Goal: Task Accomplishment & Management: Manage account settings

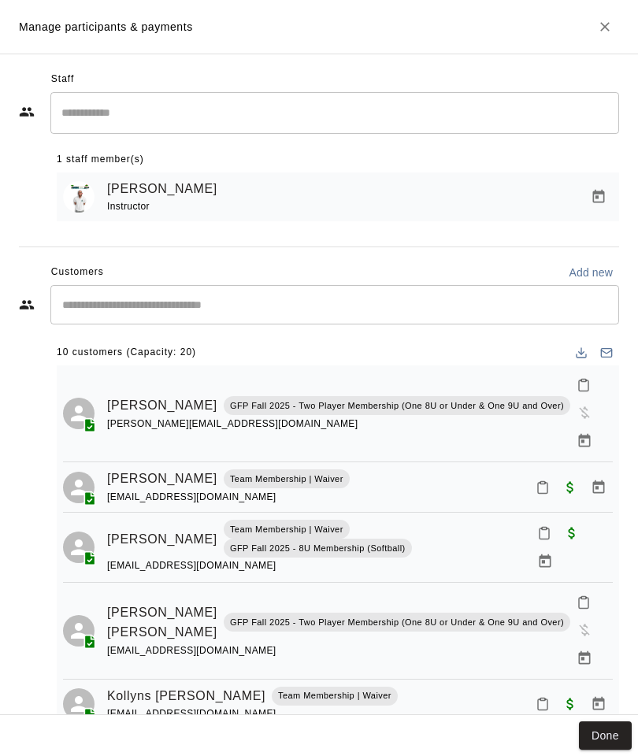
scroll to position [91, 0]
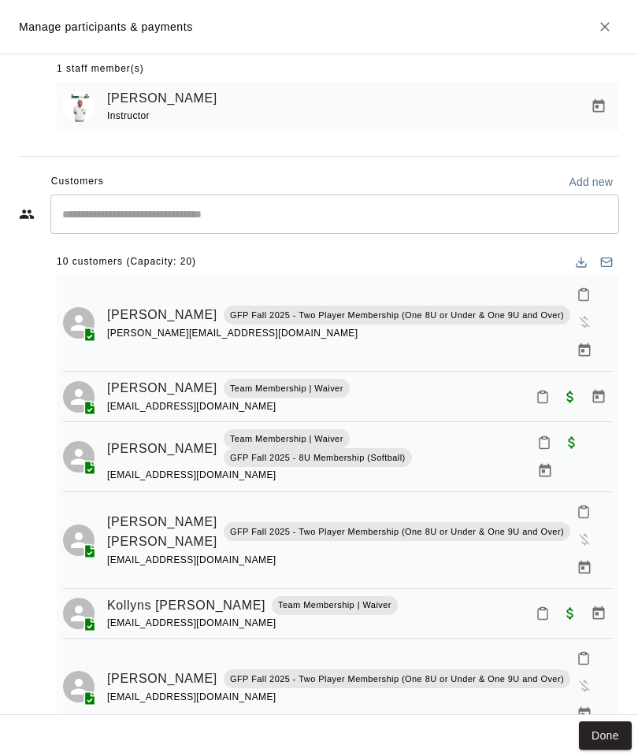
click at [136, 213] on input "Start typing to search customers..." at bounding box center [334, 214] width 554 height 16
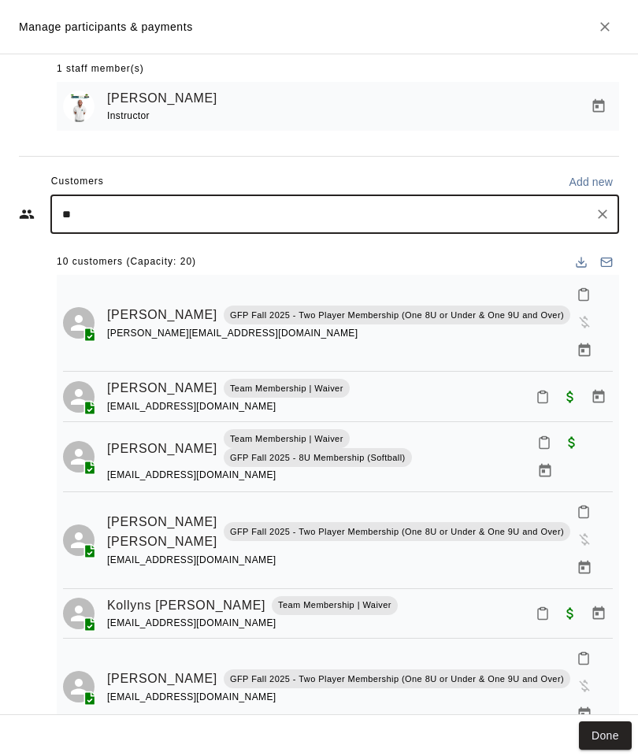
type input "***"
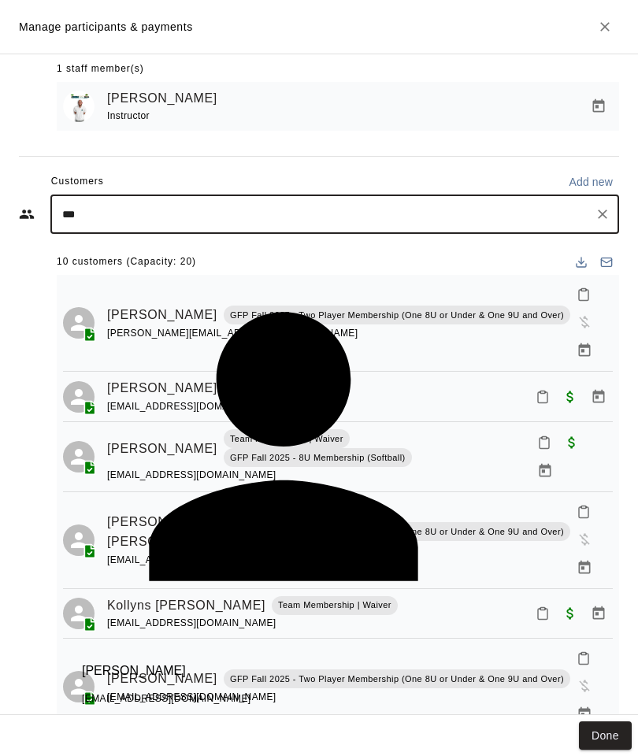
scroll to position [291, 0]
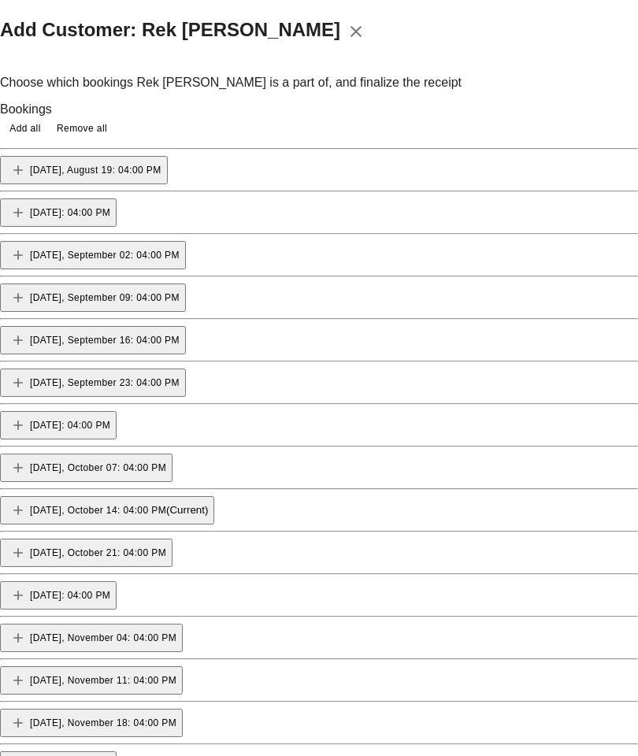
scroll to position [211, 0]
click at [214, 496] on button "[DATE], October 14: 04:00 PM (Current)" at bounding box center [107, 510] width 214 height 28
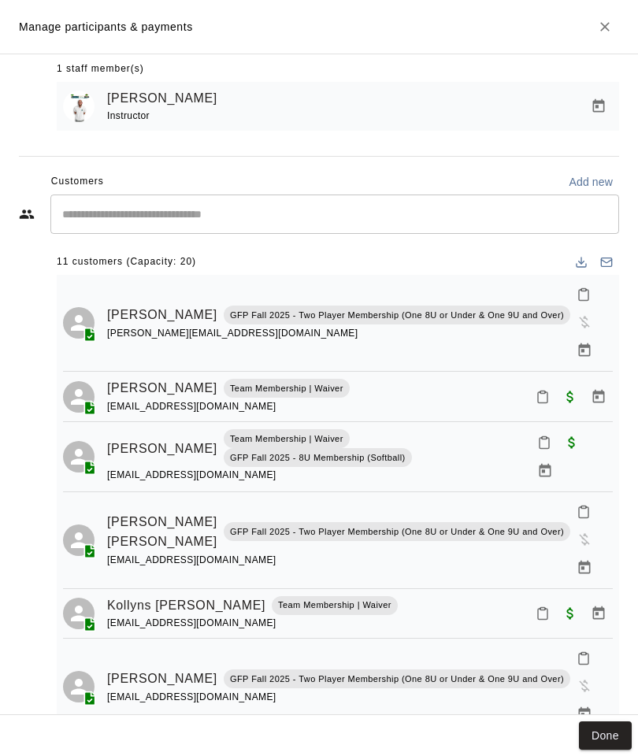
click at [593, 739] on button "Done" at bounding box center [605, 735] width 53 height 29
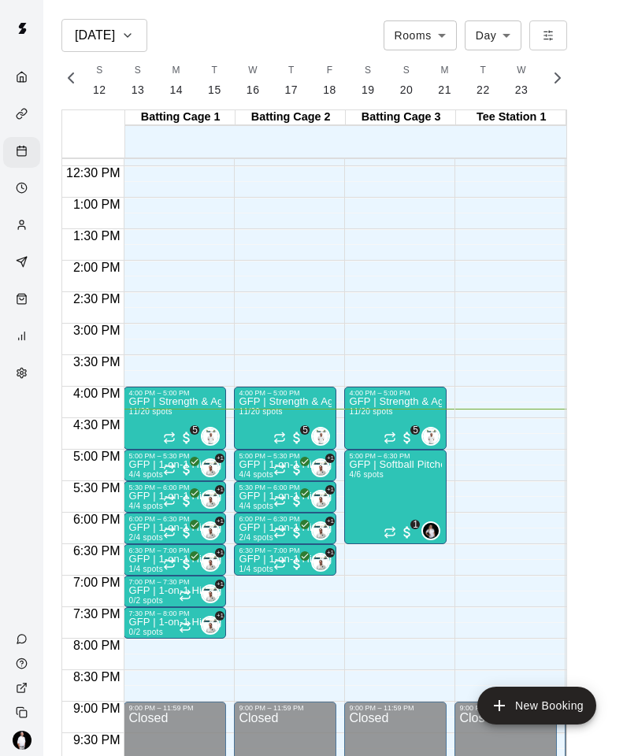
click at [24, 231] on icon "Customers" at bounding box center [22, 225] width 12 height 12
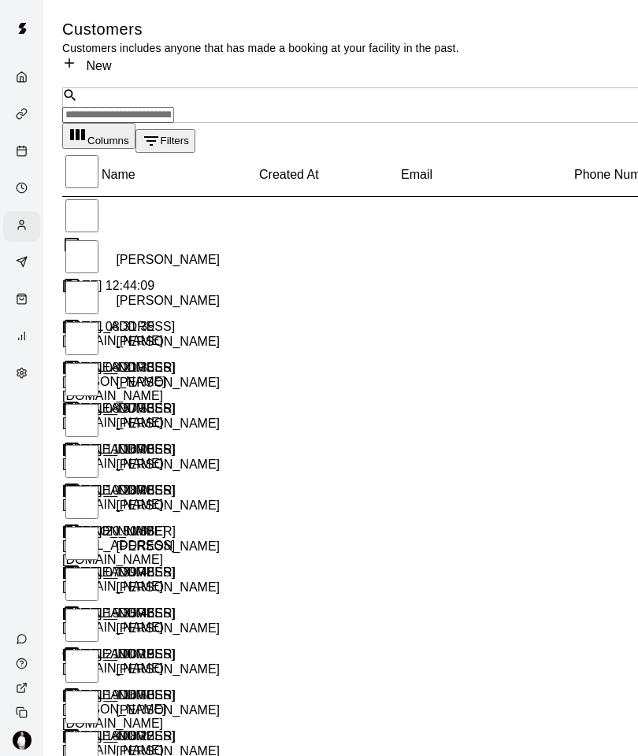
click at [21, 229] on icon "Customers" at bounding box center [21, 227] width 7 height 3
click at [28, 227] on div "Customers" at bounding box center [26, 226] width 20 height 15
click at [20, 231] on icon "Customers" at bounding box center [22, 225] width 12 height 12
click at [104, 107] on input "Search customers by name or email" at bounding box center [118, 115] width 112 height 16
type input "*****"
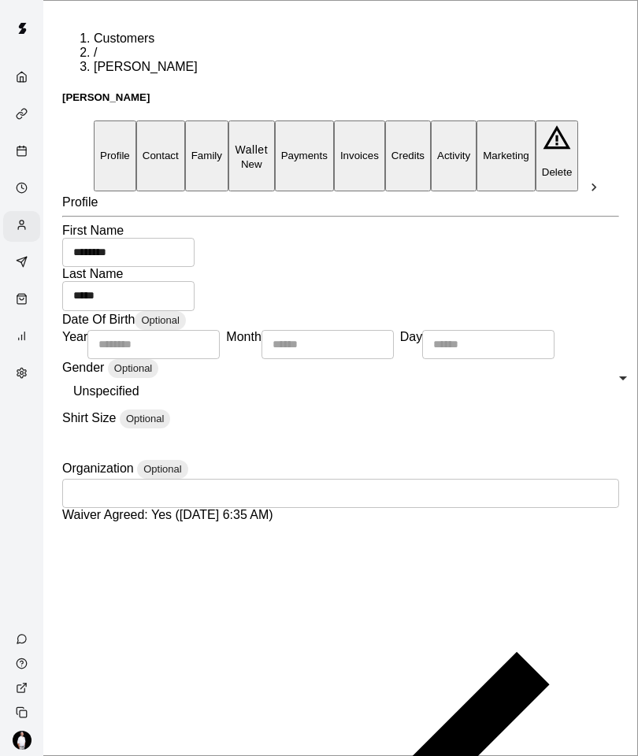
click at [334, 125] on button "Payments" at bounding box center [304, 155] width 59 height 70
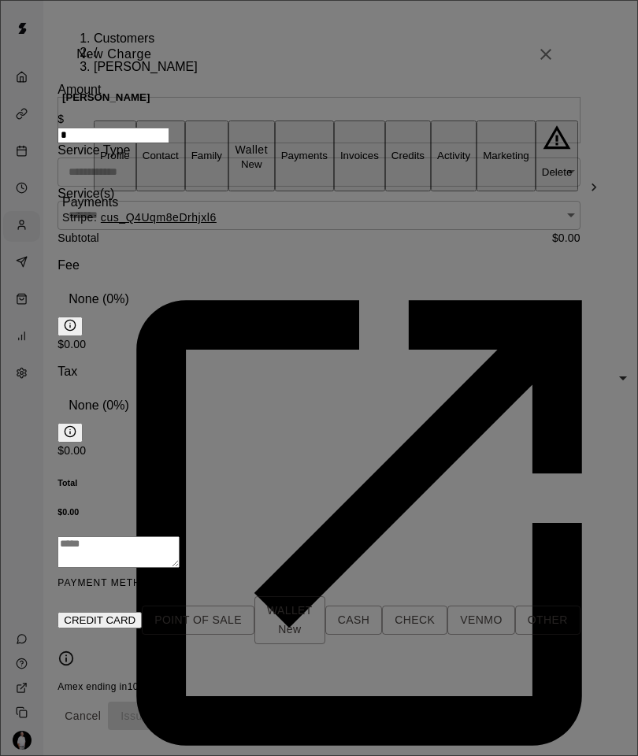
click at [136, 143] on input "*" at bounding box center [113, 136] width 112 height 16
type input "*"
click at [561, 181] on icon "Open" at bounding box center [570, 171] width 19 height 19
type input "****"
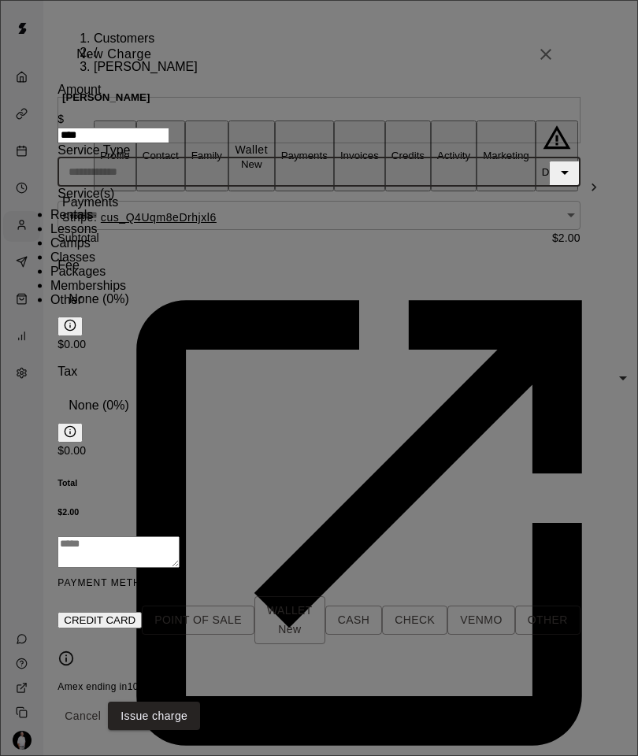
click at [193, 307] on li "Other" at bounding box center [121, 300] width 142 height 14
type input "*****"
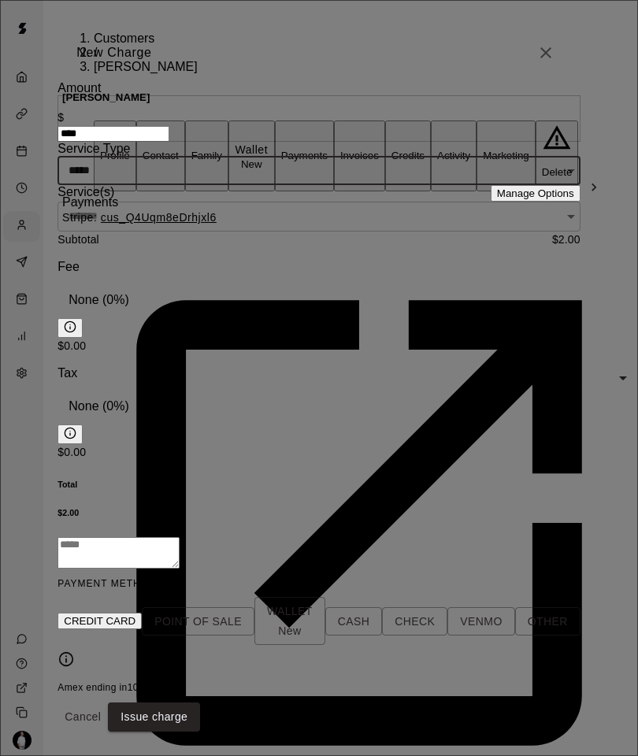
click at [561, 226] on icon "Open" at bounding box center [570, 216] width 19 height 19
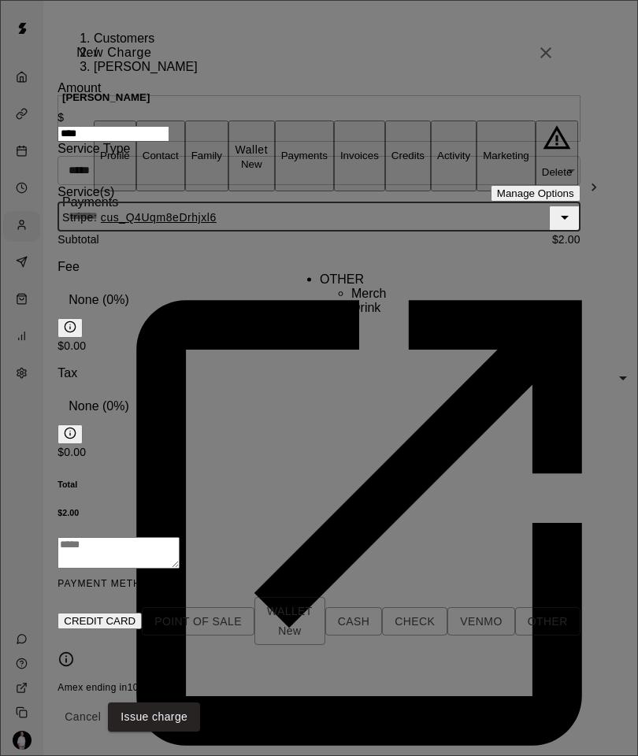
click at [353, 315] on li "Drink" at bounding box center [418, 308] width 134 height 14
type input "*****"
click at [170, 354] on body "Customers / [PERSON_NAME] [PERSON_NAME] Profile Contact Family Wallet New Payme…" at bounding box center [319, 688] width 638 height 1376
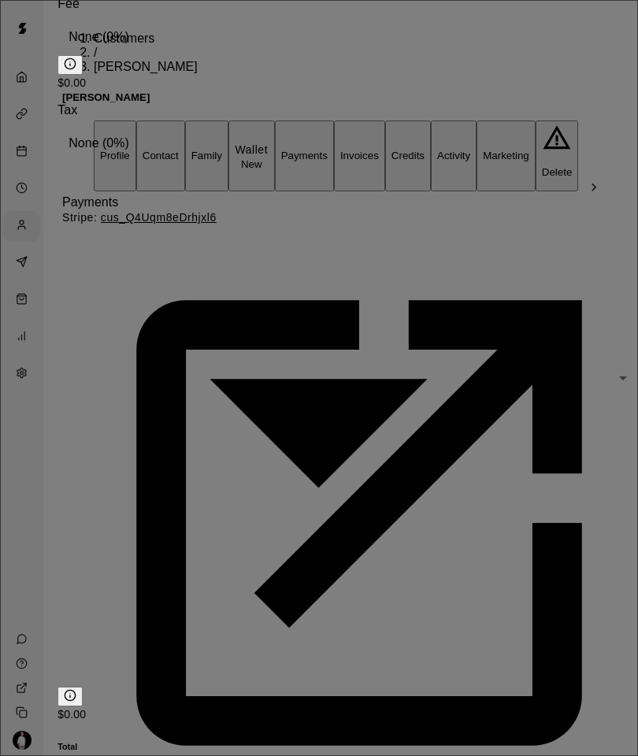
type input "**********"
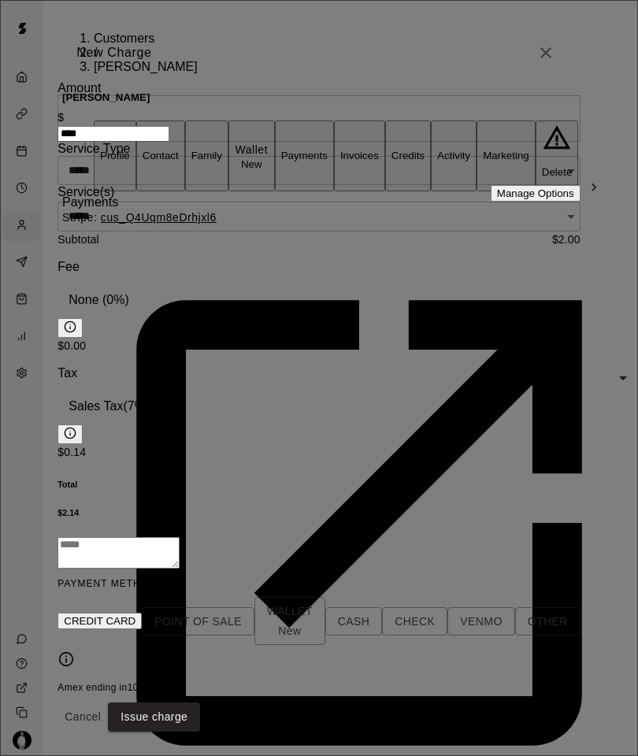
click at [200, 702] on button "Issue charge" at bounding box center [154, 716] width 92 height 29
type input "*"
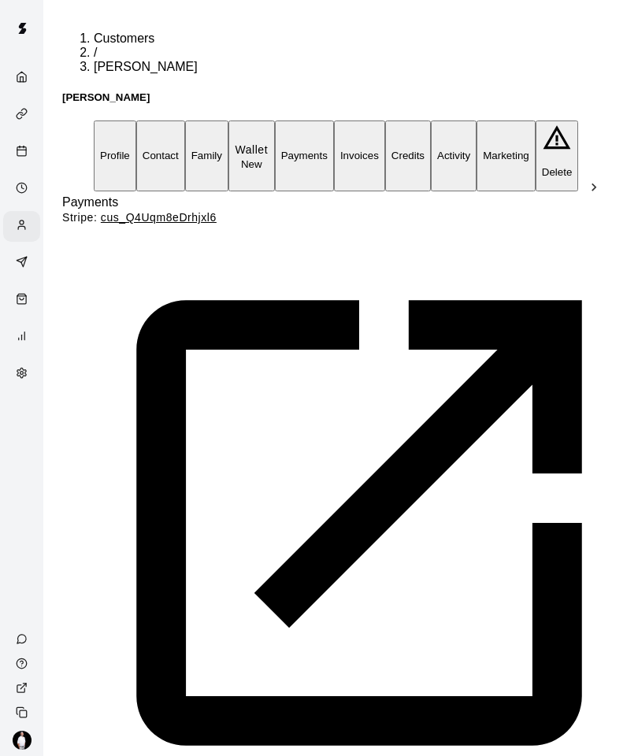
click at [491, 53] on ol "Customers / [PERSON_NAME]" at bounding box center [362, 52] width 600 height 43
click at [513, 46] on ol "Customers / [PERSON_NAME]" at bounding box center [362, 52] width 600 height 43
click at [23, 155] on icon "Calendar" at bounding box center [22, 151] width 12 height 12
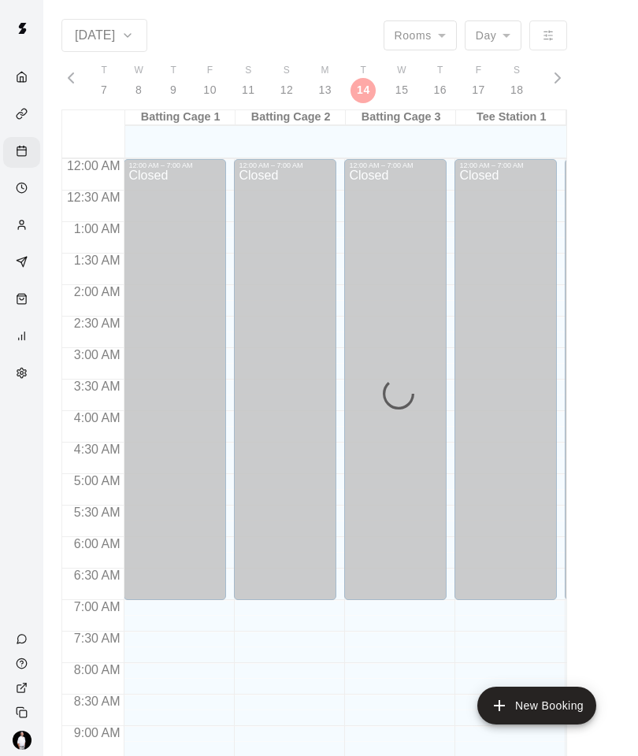
scroll to position [786, 0]
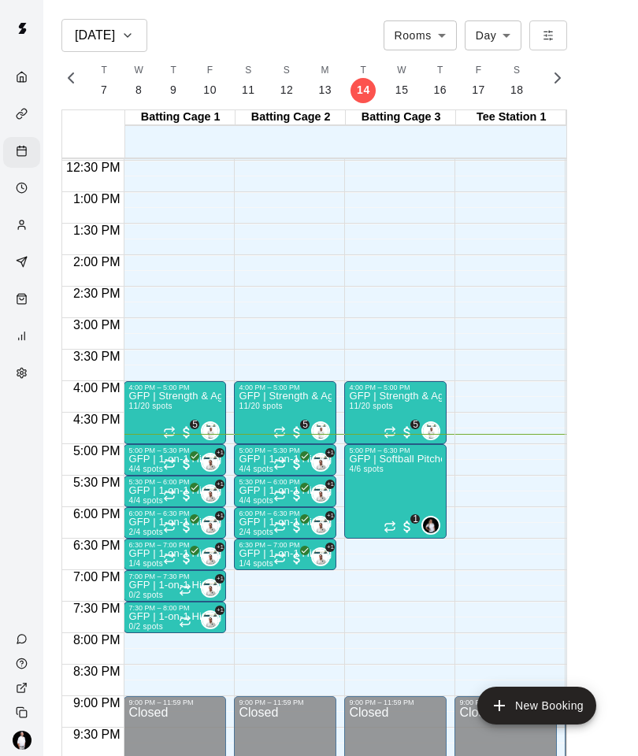
click at [142, 403] on span "11/20 spots" at bounding box center [149, 405] width 43 height 9
click at [189, 454] on div at bounding box center [319, 378] width 638 height 756
click at [156, 459] on p "GFP | 1-on-1 Hitting" at bounding box center [174, 459] width 93 height 0
click at [137, 511] on img "edit" at bounding box center [145, 514] width 18 height 18
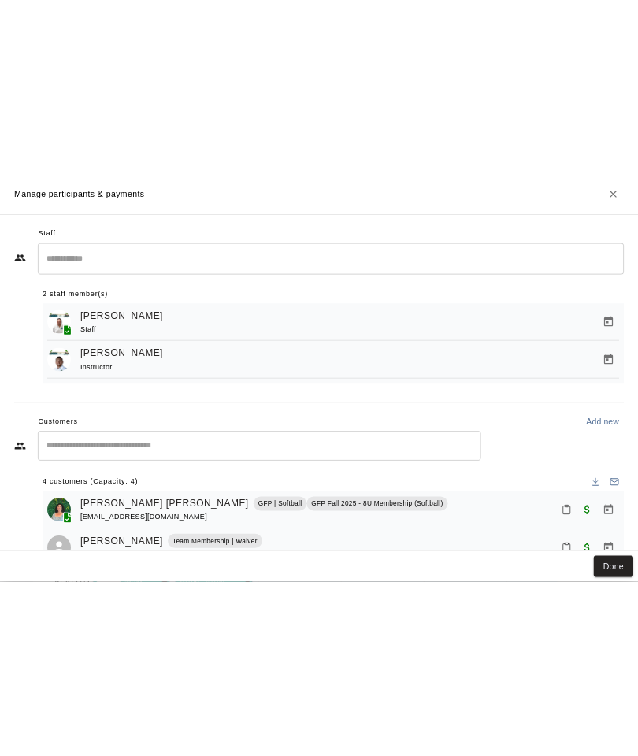
scroll to position [780, 0]
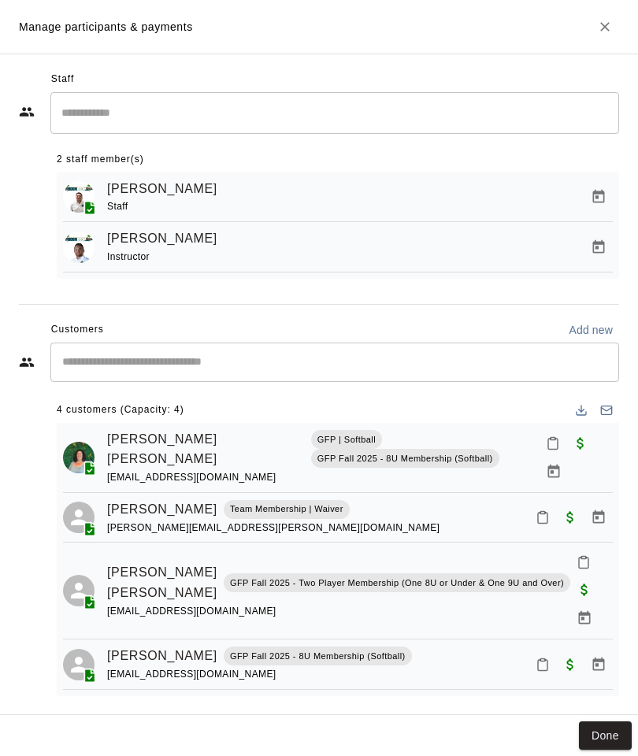
click at [599, 727] on button "Done" at bounding box center [605, 735] width 53 height 29
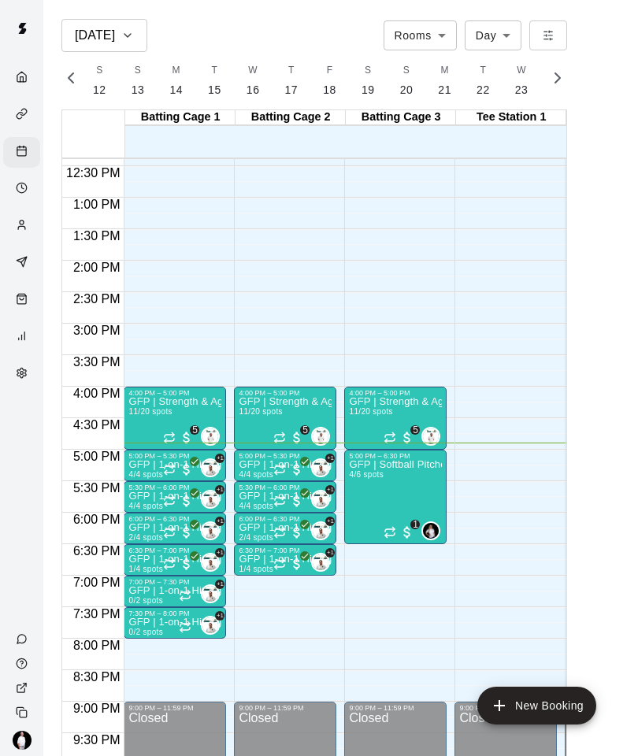
click at [268, 496] on p "GFP | 1-on-1 Hitting" at bounding box center [284, 496] width 93 height 0
click at [256, 554] on img "edit" at bounding box center [255, 551] width 18 height 18
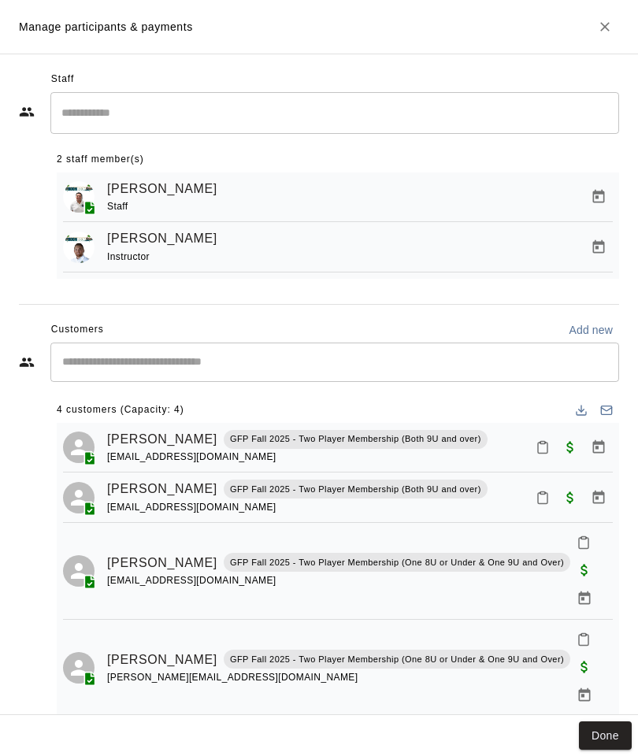
click at [604, 738] on button "Done" at bounding box center [605, 735] width 53 height 29
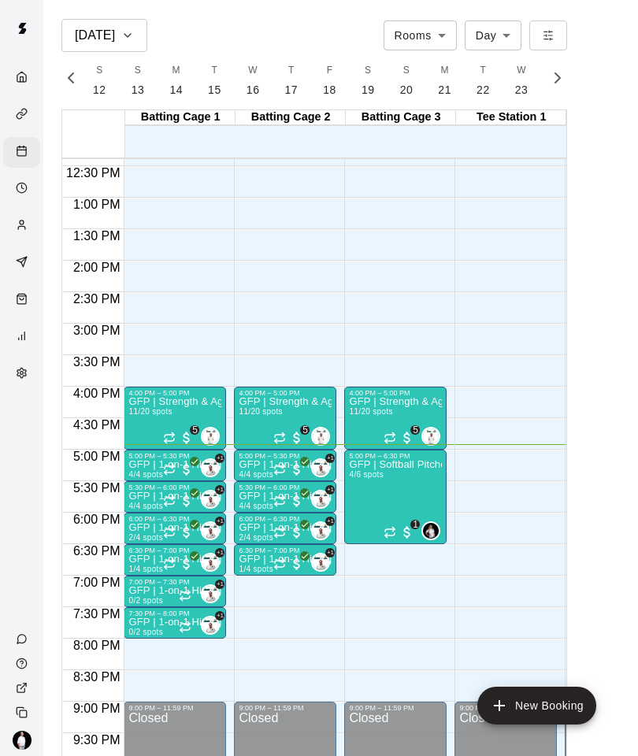
click at [272, 527] on p "GFP | 1-on-1 Hitting" at bounding box center [284, 527] width 93 height 0
click at [249, 586] on img "edit" at bounding box center [255, 582] width 18 height 18
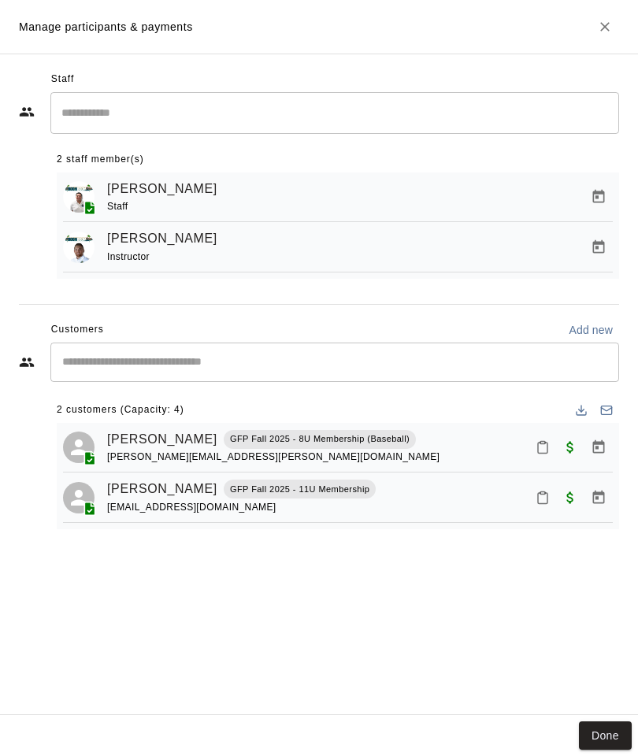
click at [609, 735] on button "Done" at bounding box center [605, 735] width 53 height 29
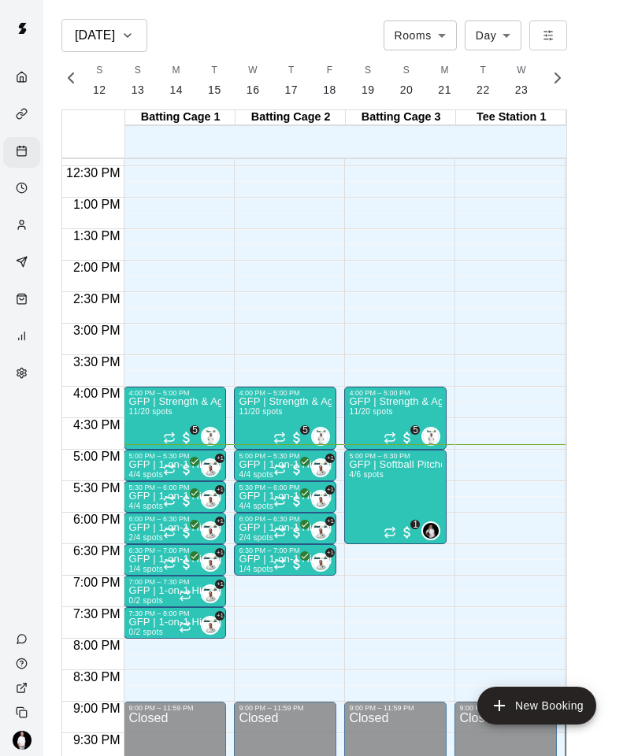
click at [172, 559] on icon "Recurring event" at bounding box center [169, 563] width 13 height 13
click at [180, 609] on img "edit" at bounding box center [180, 610] width 18 height 18
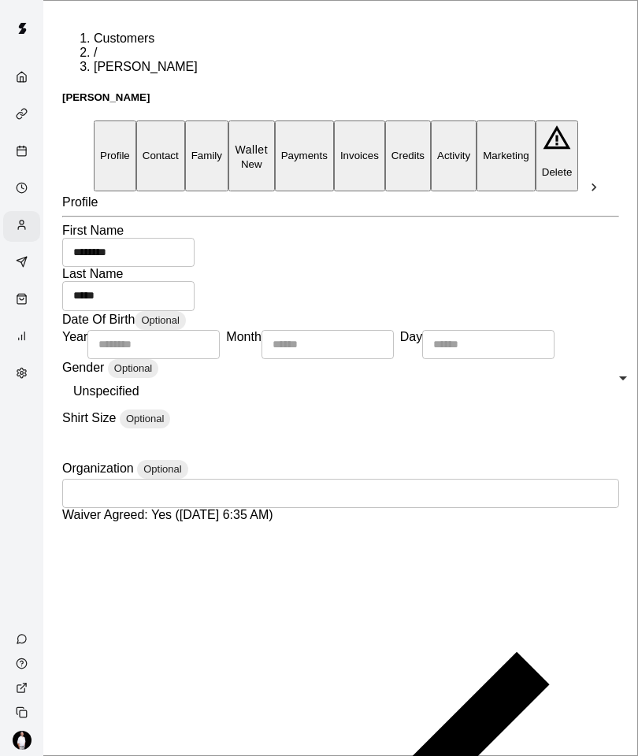
click at [12, 227] on div "Customers" at bounding box center [21, 226] width 37 height 31
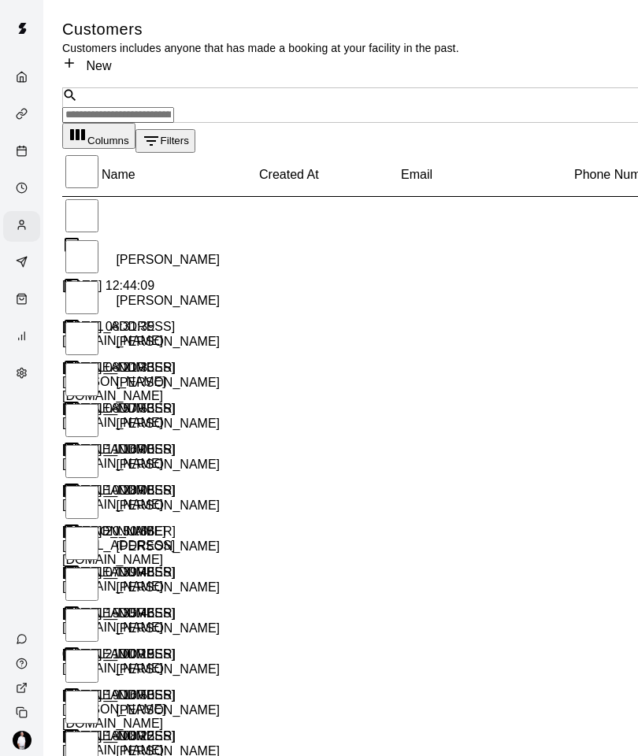
click at [174, 107] on input "Search customers by name or email" at bounding box center [118, 115] width 112 height 16
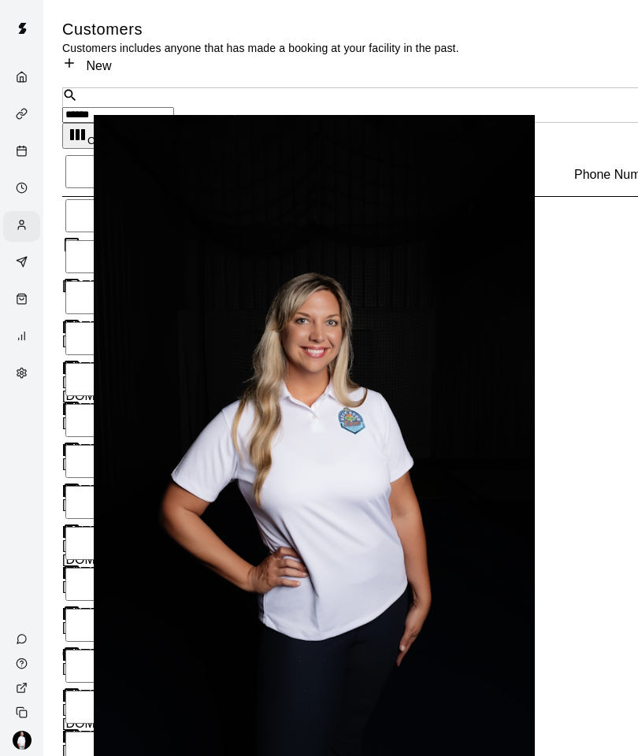
type input "*****"
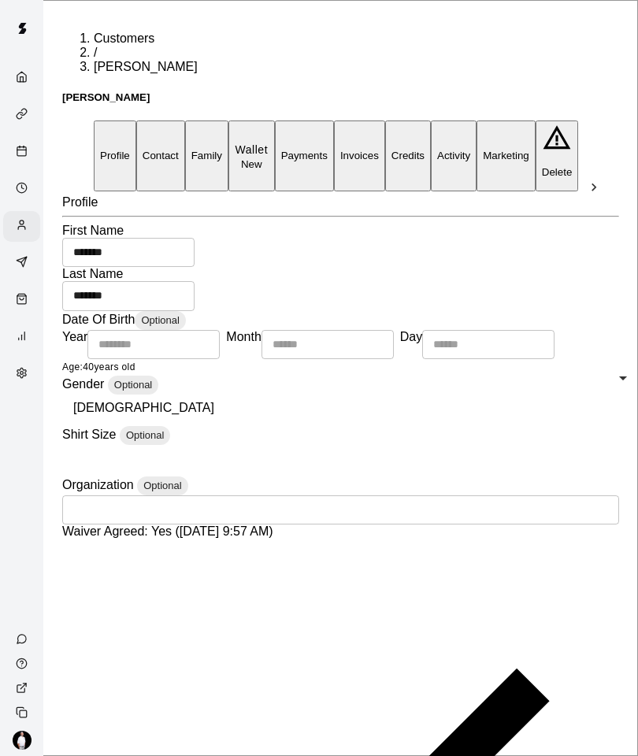
click at [334, 135] on button "Payments" at bounding box center [304, 155] width 59 height 70
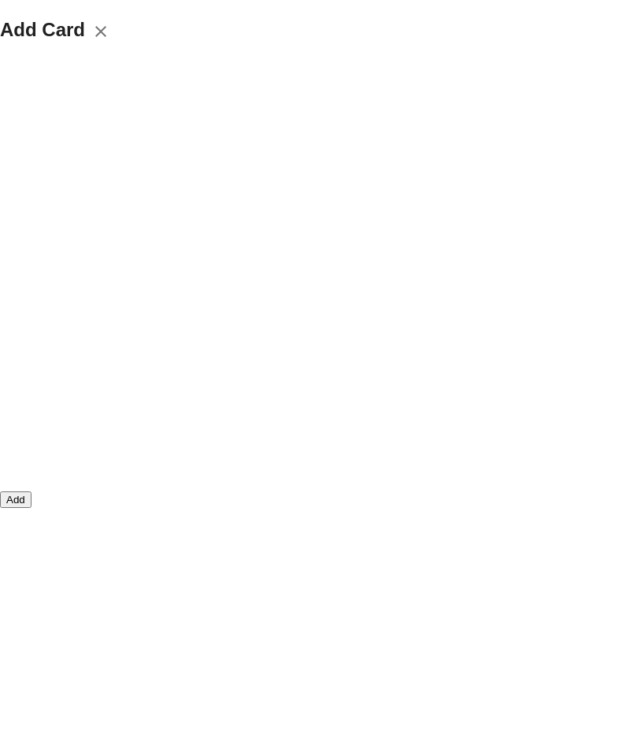
click at [31, 508] on button "Add" at bounding box center [15, 499] width 31 height 17
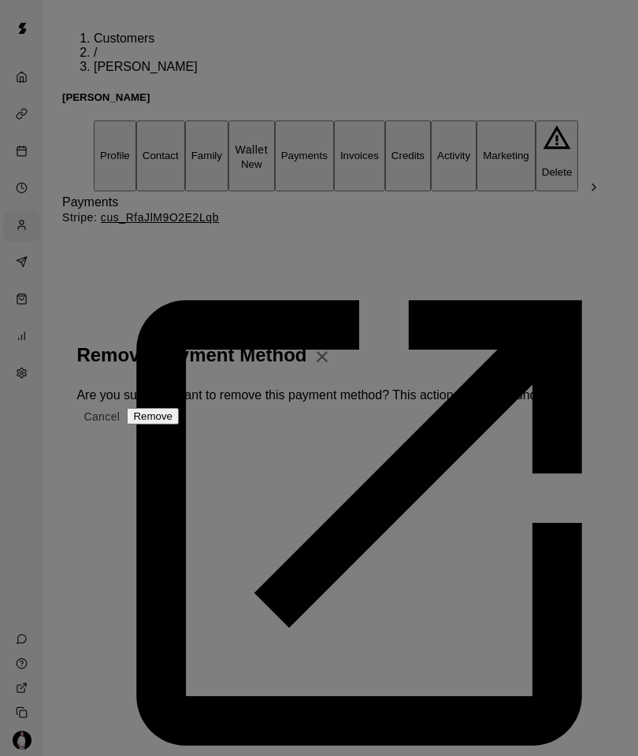
click at [179, 424] on button "Remove" at bounding box center [153, 416] width 52 height 17
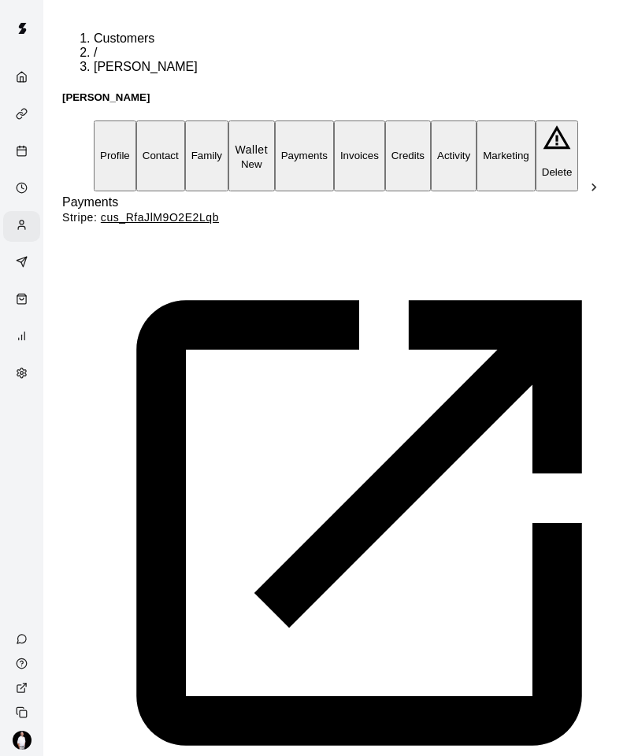
click at [23, 220] on div "Customers" at bounding box center [21, 226] width 37 height 31
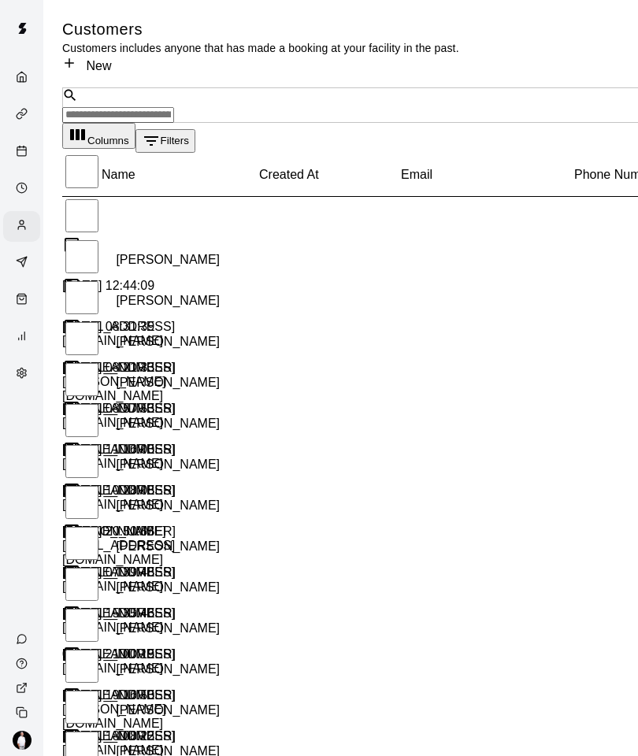
click at [30, 154] on div "Calendar" at bounding box center [26, 152] width 20 height 15
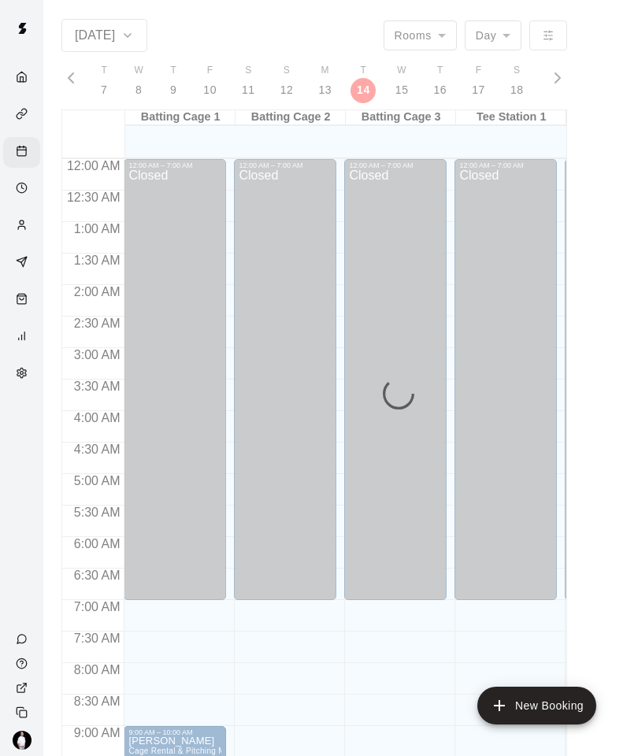
scroll to position [786, 0]
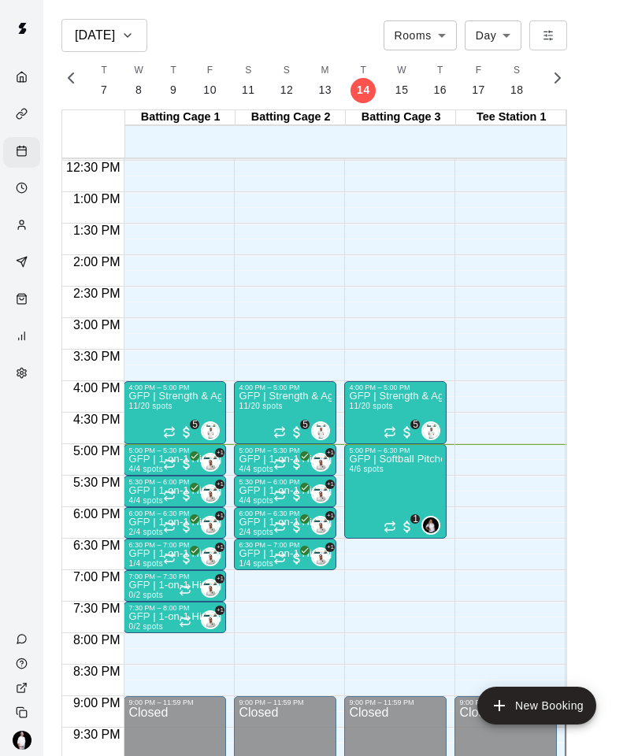
click at [148, 453] on div "5:00 PM – 5:30 PM" at bounding box center [174, 450] width 93 height 8
click at [140, 497] on img "edit" at bounding box center [145, 499] width 18 height 18
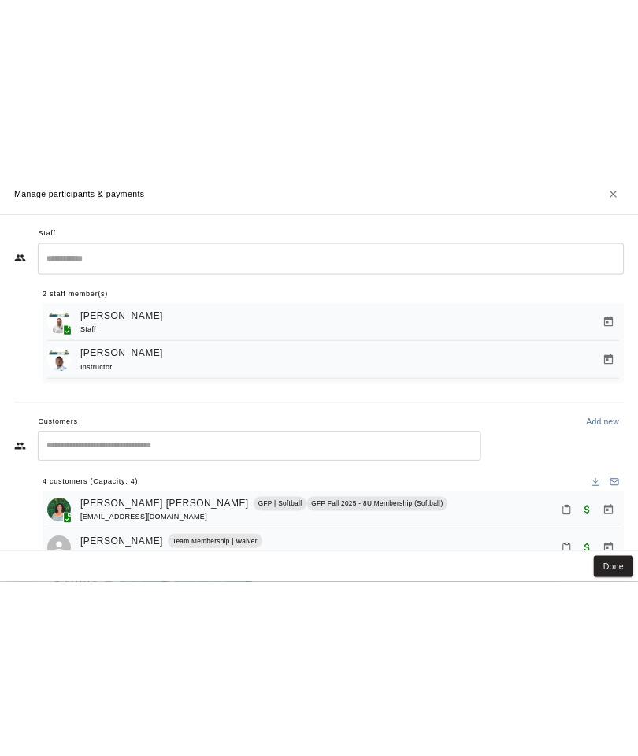
scroll to position [780, 0]
